Goal: Information Seeking & Learning: Learn about a topic

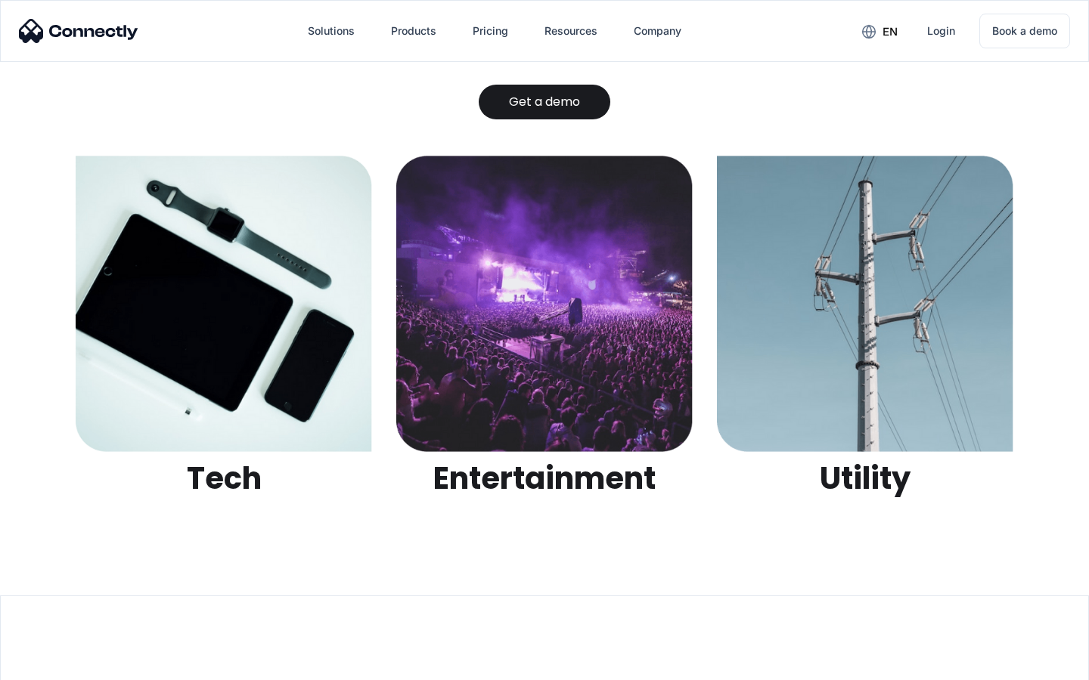
scroll to position [4769, 0]
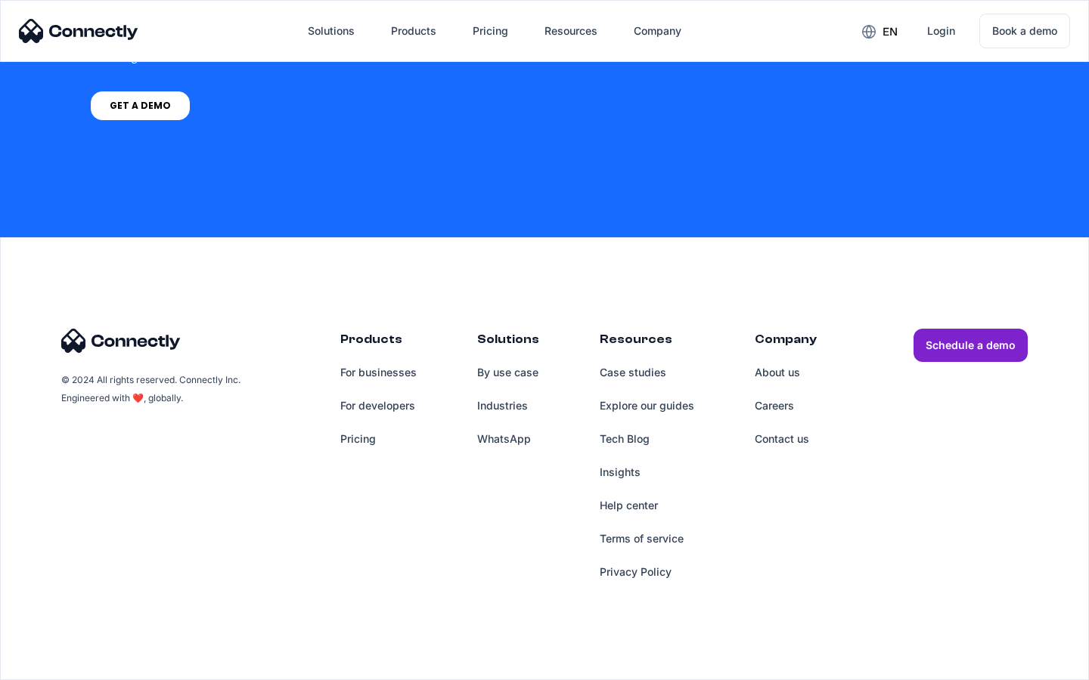
scroll to position [1146, 0]
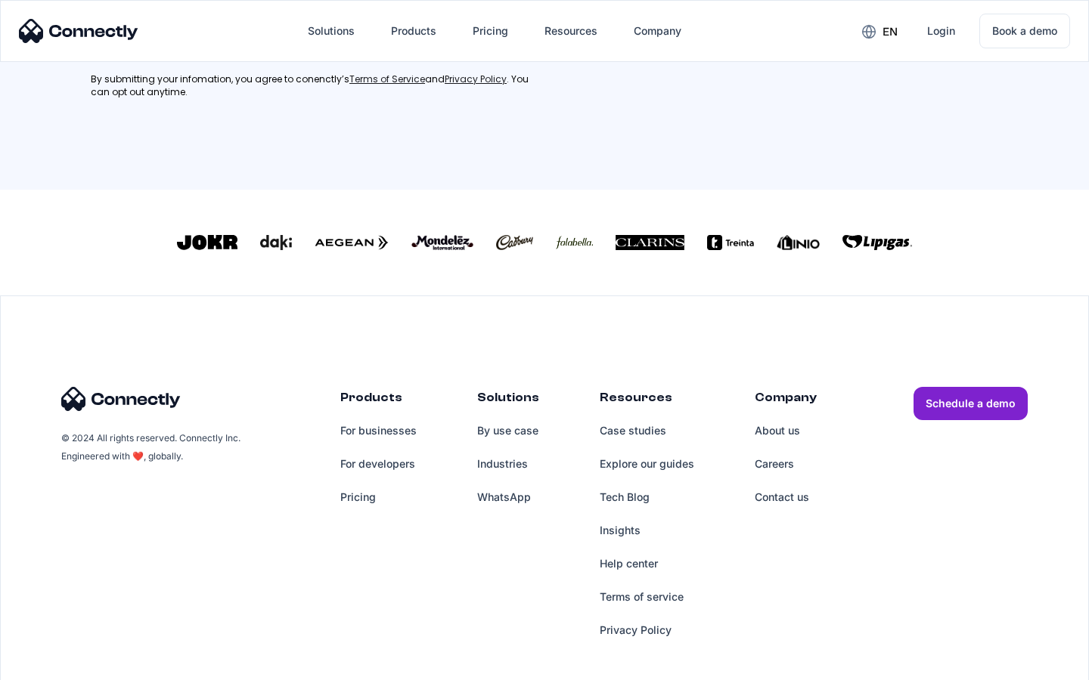
scroll to position [680, 0]
